Goal: Find specific page/section: Find specific page/section

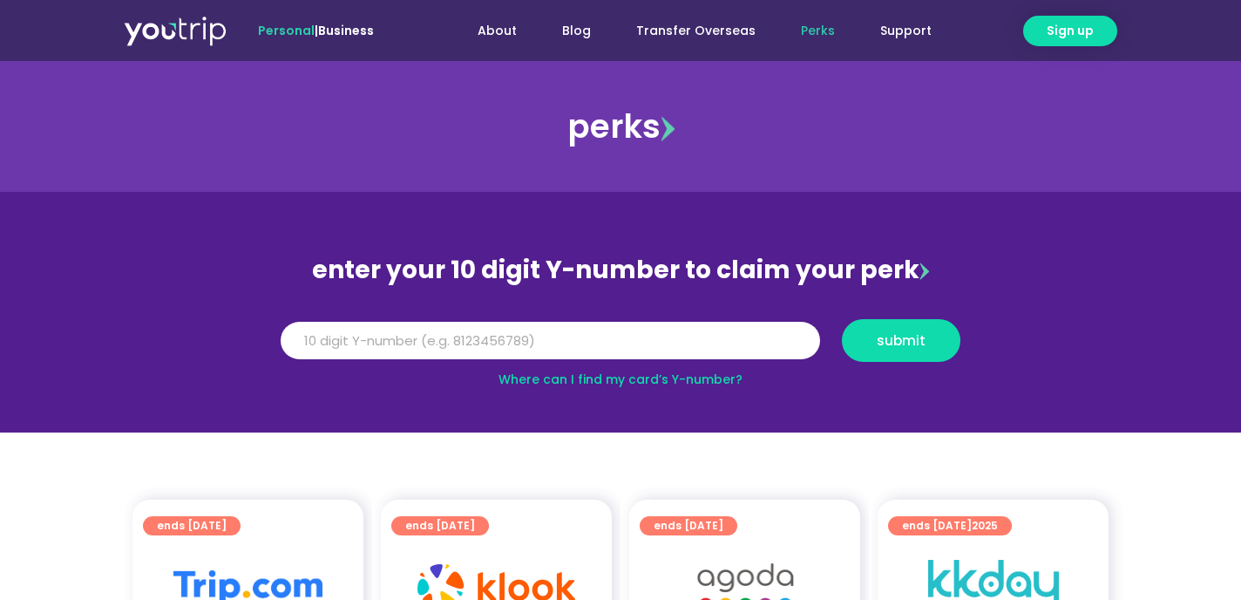
click at [585, 386] on link "Where can I find my card’s Y-number?" at bounding box center [620, 378] width 244 height 17
click at [376, 348] on input "Y Number" at bounding box center [550, 341] width 539 height 38
type input "8125515047"
click at [882, 355] on button "submit" at bounding box center [901, 340] width 119 height 43
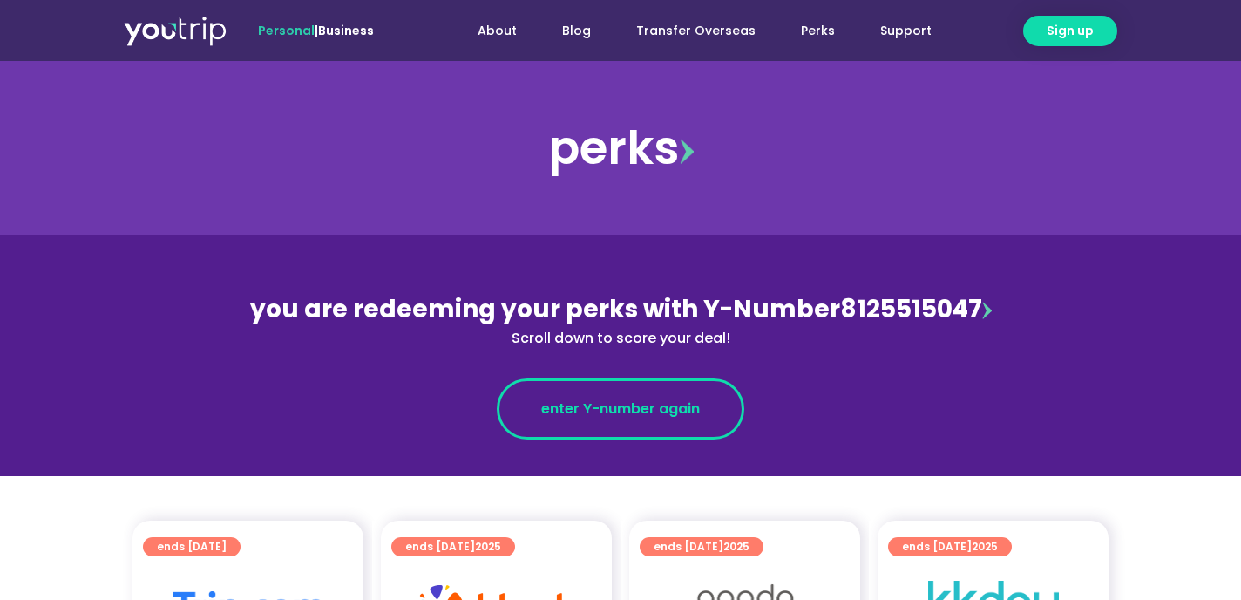
click at [582, 399] on span "enter Y-number again" at bounding box center [620, 408] width 159 height 21
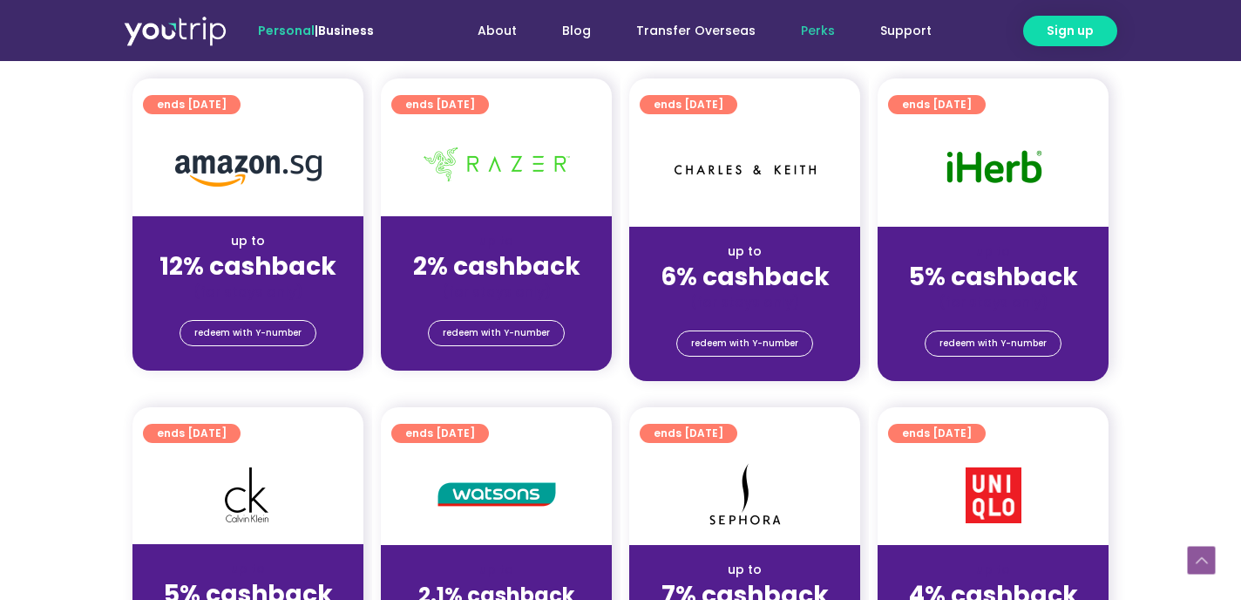
scroll to position [1108, 0]
